Goal: Task Accomplishment & Management: Use online tool/utility

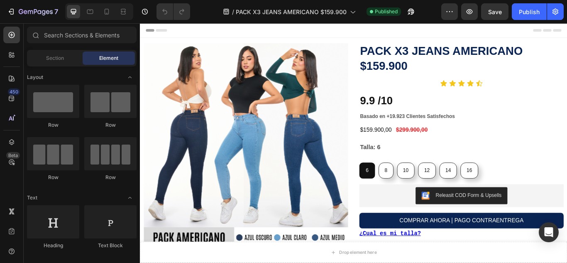
radio input "false"
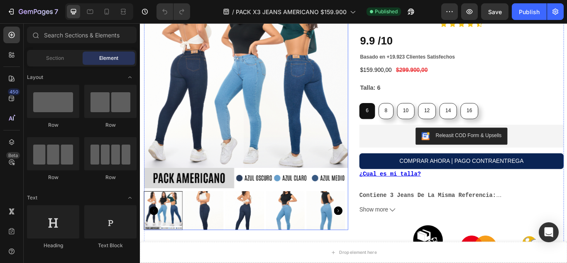
scroll to position [138, 0]
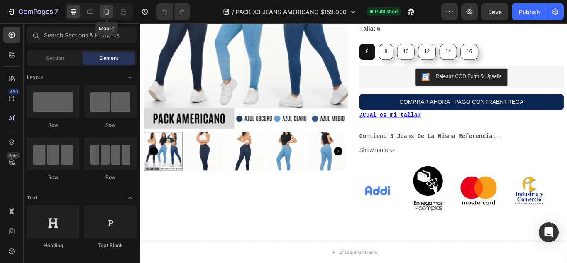
click at [112, 7] on div at bounding box center [106, 11] width 13 height 13
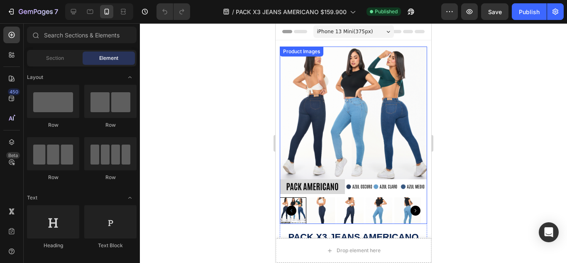
click at [323, 89] on img at bounding box center [353, 120] width 147 height 147
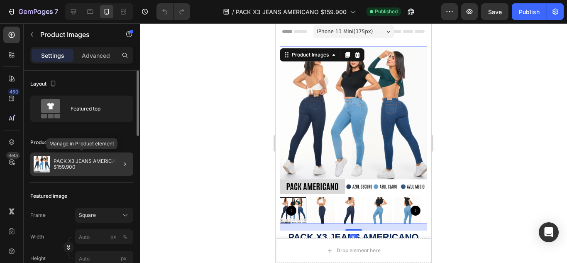
click at [101, 161] on p "PACK X3 JEANS AMERICANO $159.900" at bounding box center [92, 164] width 76 height 12
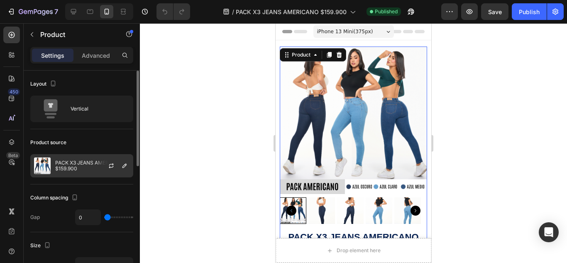
click at [117, 164] on div at bounding box center [114, 166] width 37 height 22
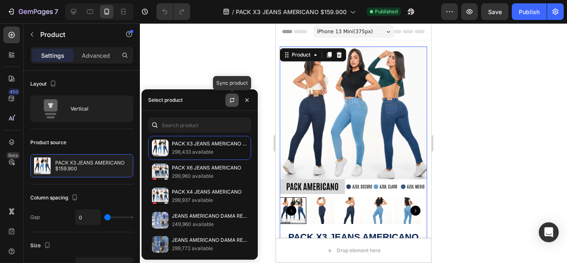
click at [228, 98] on button "button" at bounding box center [232, 99] width 13 height 13
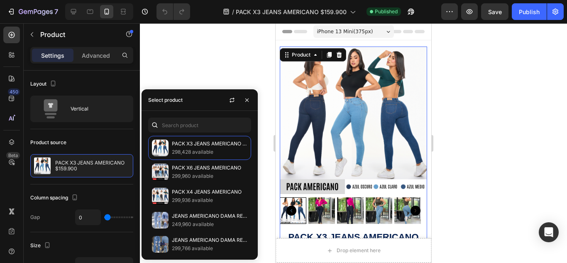
click at [199, 58] on div at bounding box center [353, 143] width 427 height 240
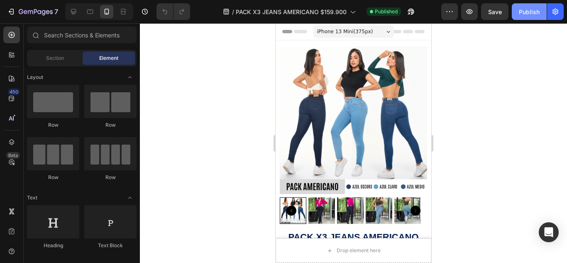
click at [523, 11] on div "Publish" at bounding box center [529, 11] width 21 height 9
click at [556, 12] on icon "button" at bounding box center [556, 12] width 2 height 2
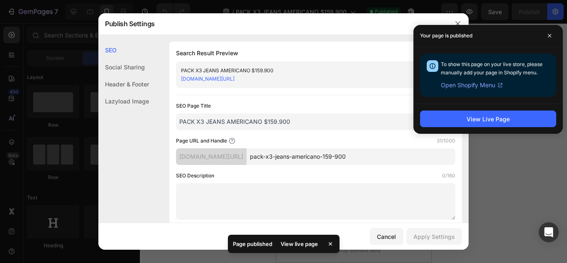
click at [235, 78] on link "[DOMAIN_NAME][URL]" at bounding box center [208, 79] width 54 height 6
